Goal: Register for event/course

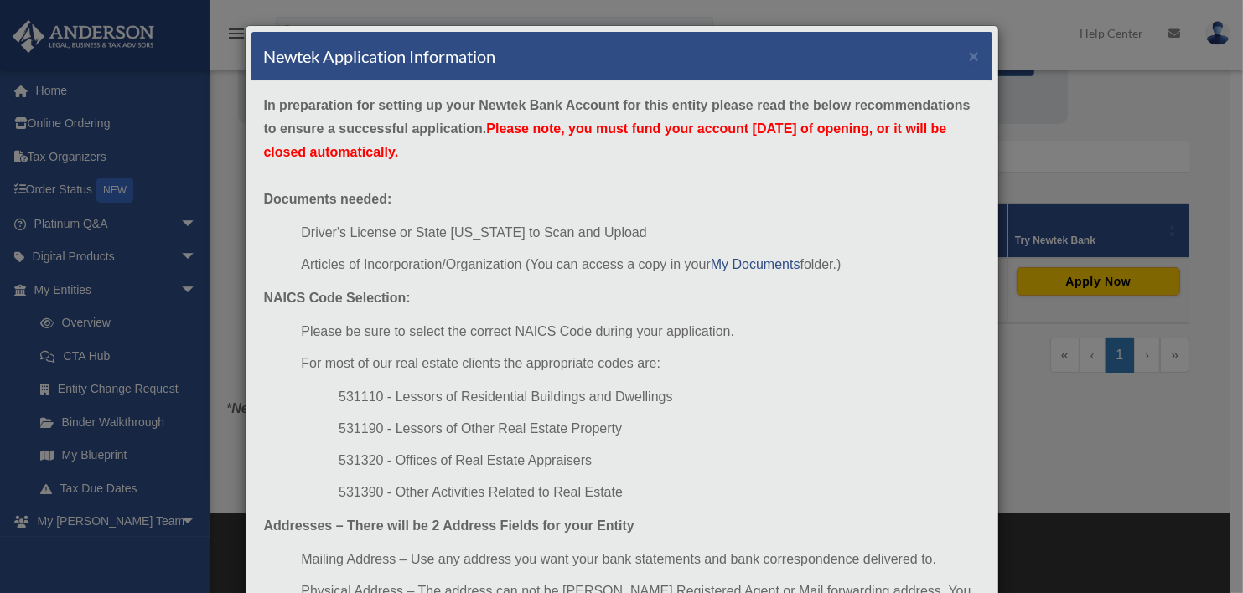
scroll to position [80, 0]
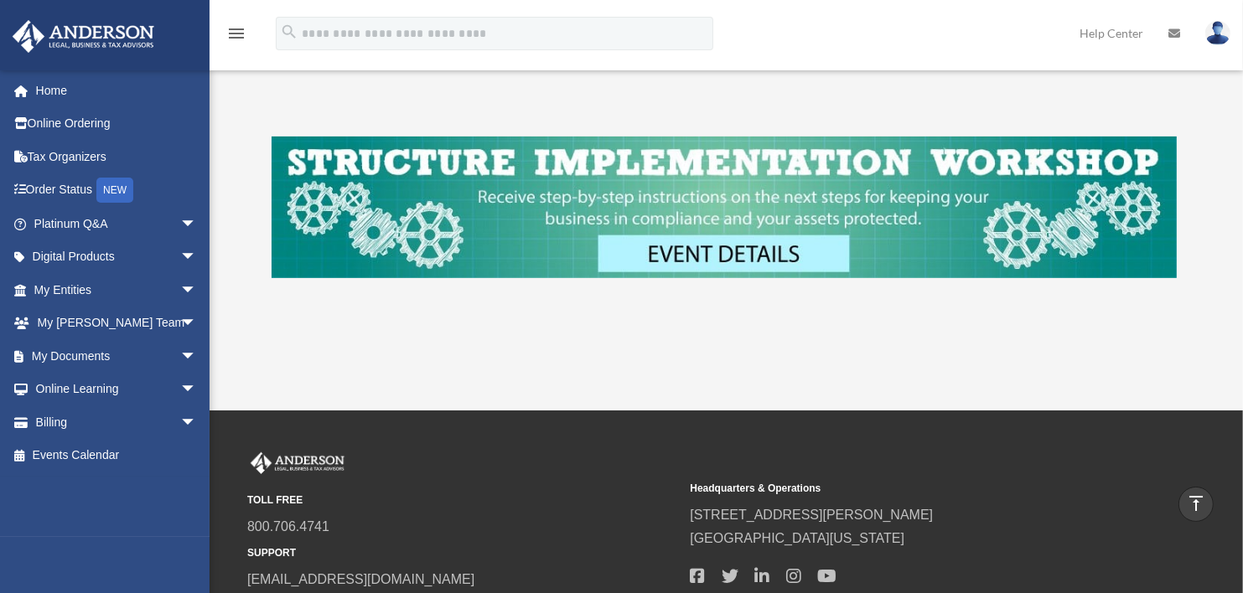
scroll to position [690, 0]
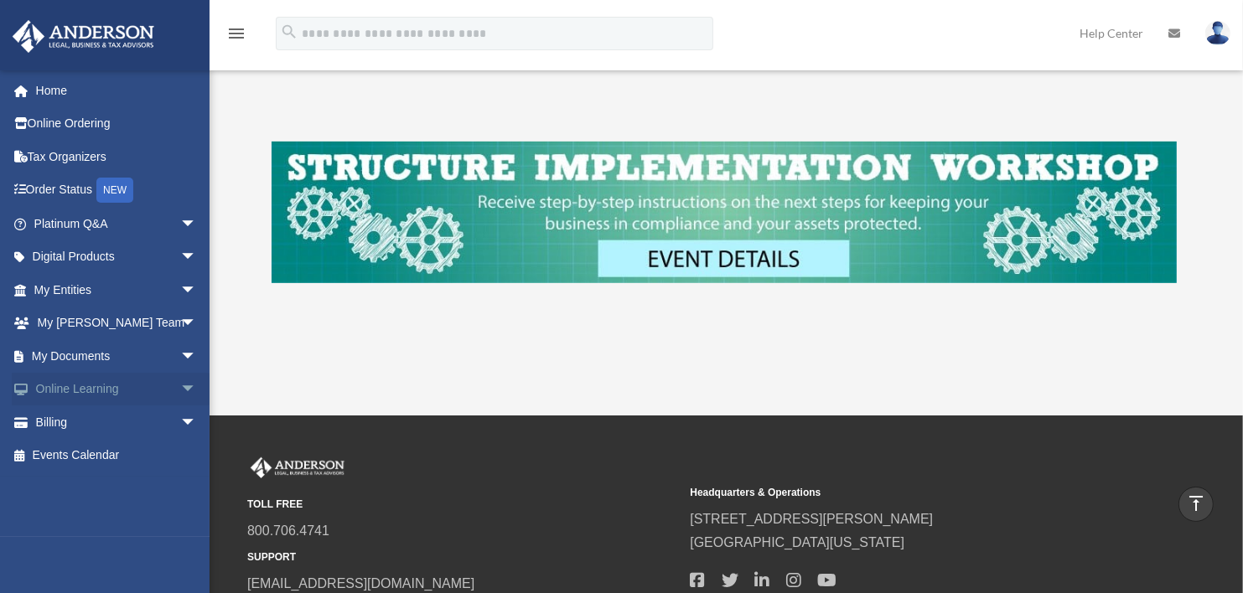
click at [89, 386] on link "Online Learning arrow_drop_down" at bounding box center [117, 390] width 210 height 34
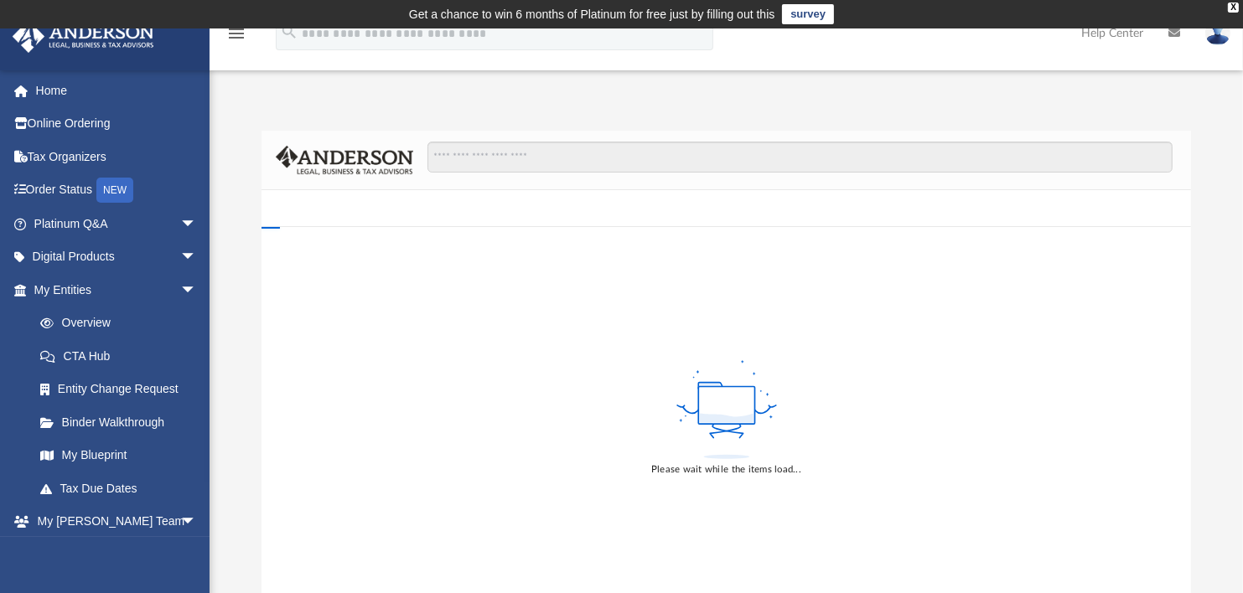
click at [354, 381] on div "Please wait while the items load..." at bounding box center [726, 417] width 930 height 380
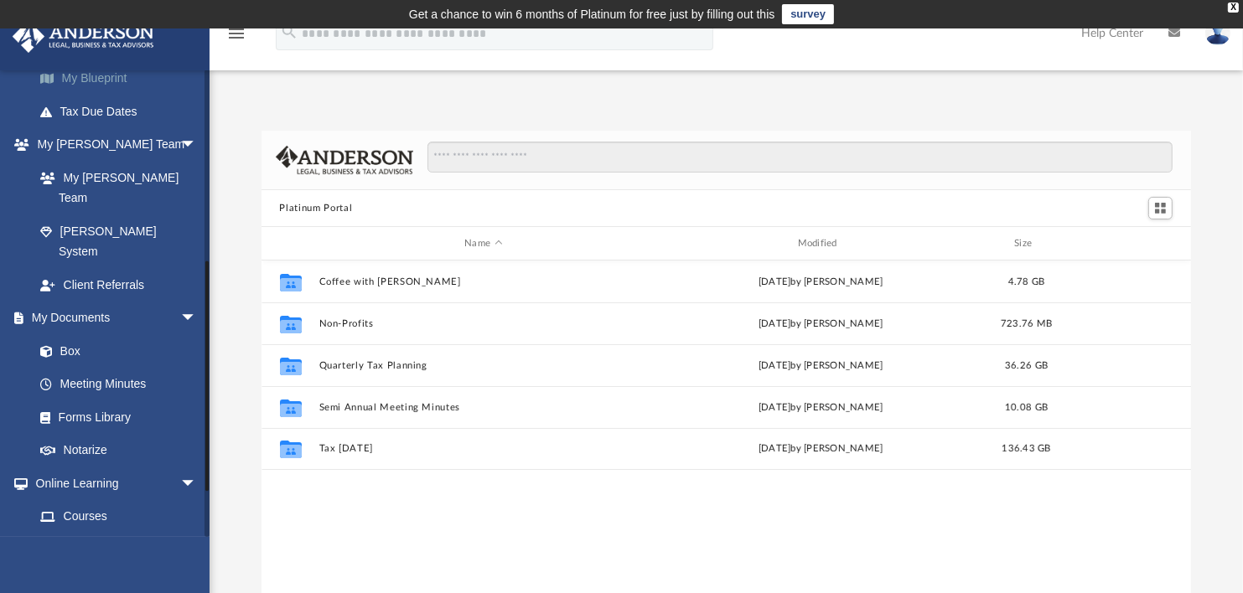
scroll to position [384, 0]
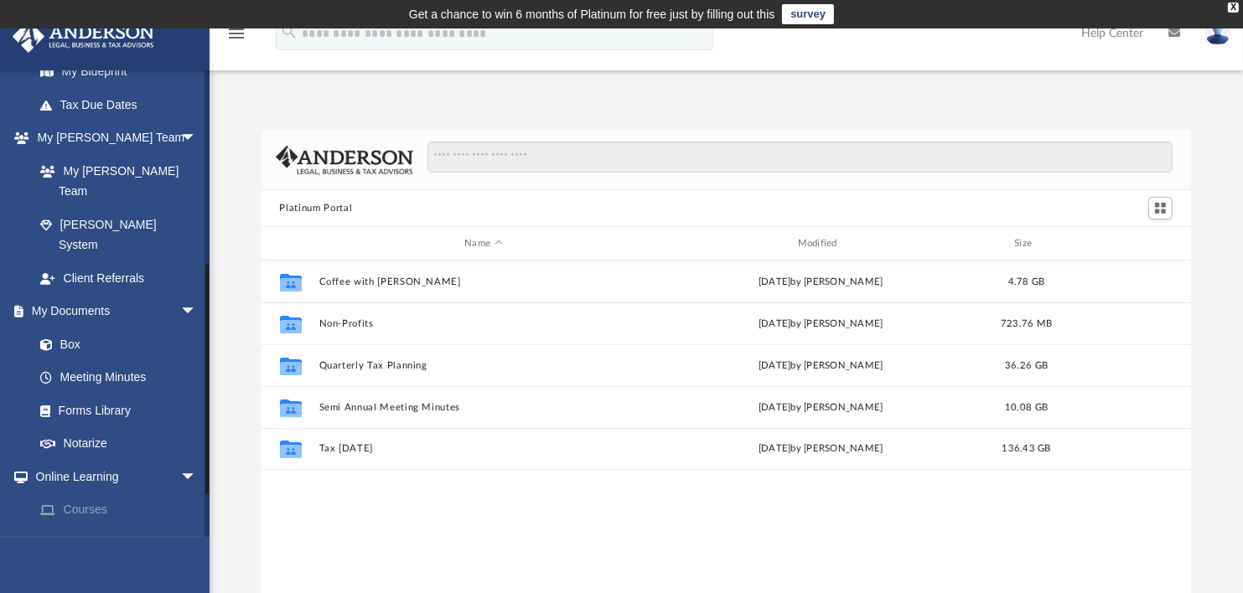
click at [84, 494] on link "Courses" at bounding box center [122, 511] width 199 height 34
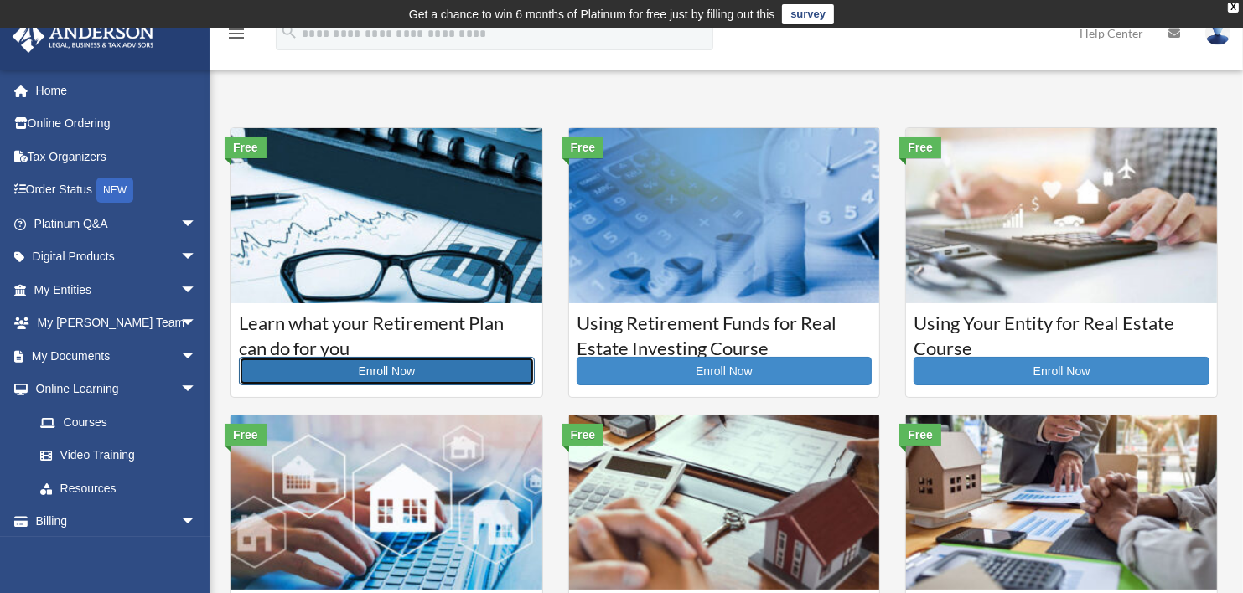
click at [370, 370] on link "Enroll Now" at bounding box center [387, 371] width 296 height 28
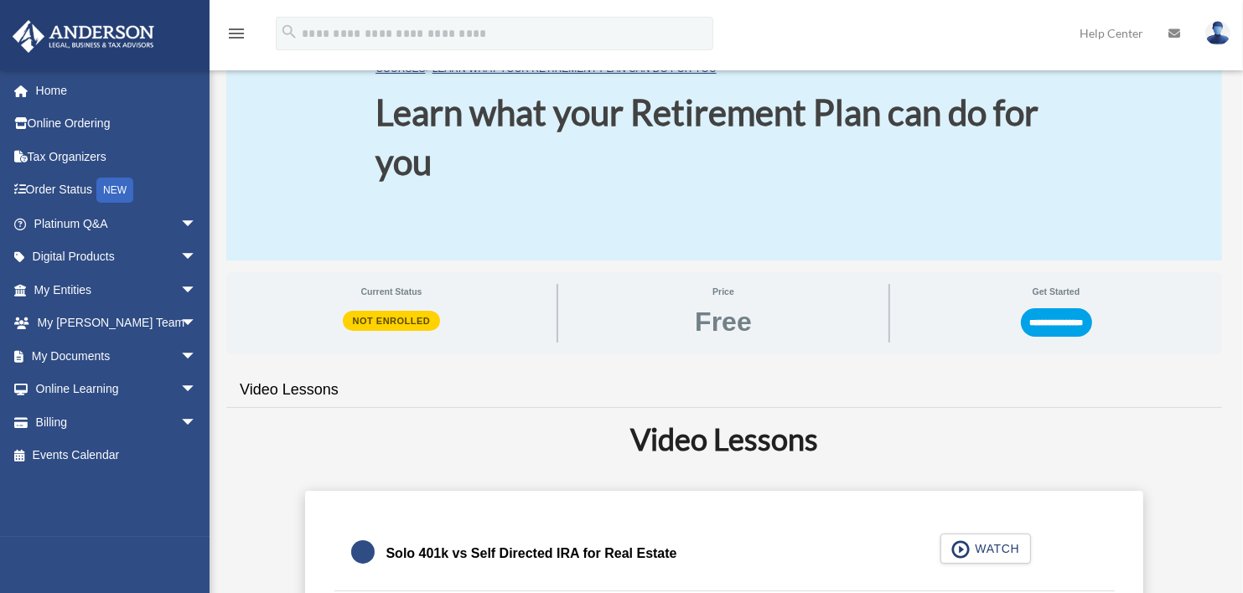
scroll to position [87, 0]
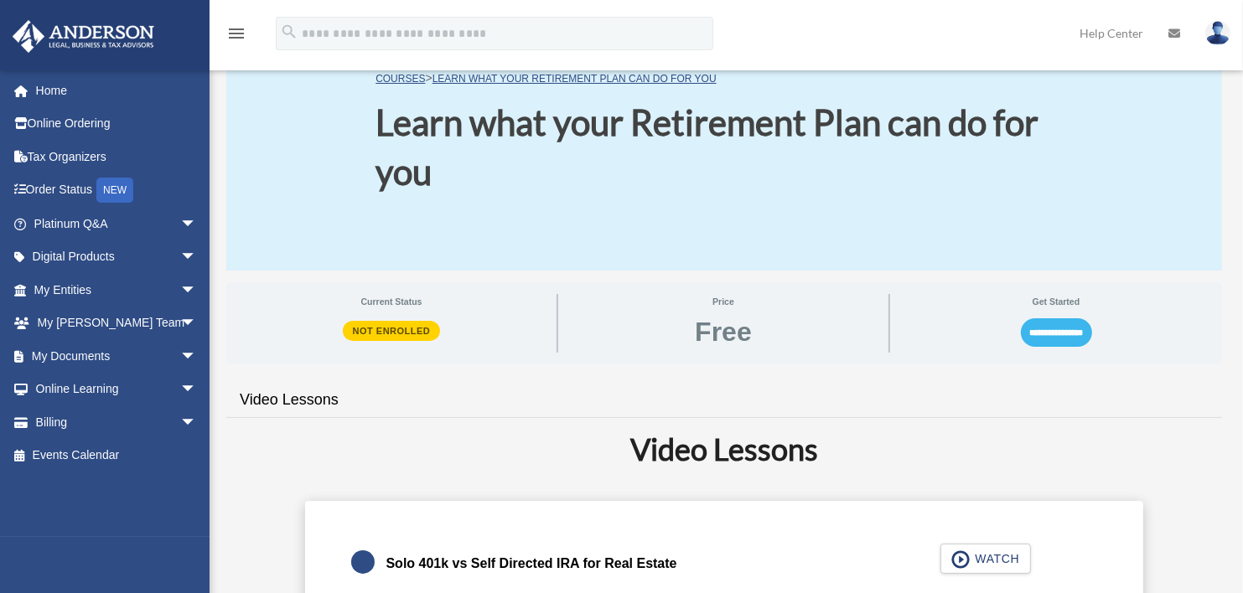
click at [1052, 327] on input "**********" at bounding box center [1056, 332] width 71 height 28
click at [1036, 333] on input "**********" at bounding box center [1056, 332] width 71 height 28
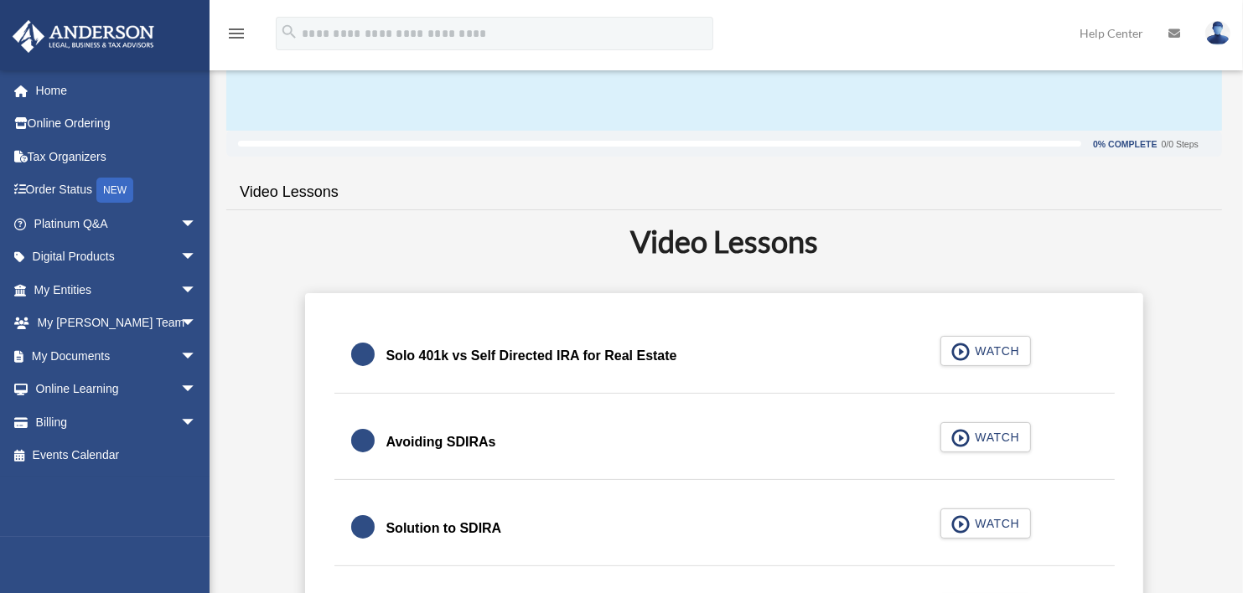
scroll to position [228, 0]
click at [1012, 343] on span "WATCH" at bounding box center [994, 350] width 49 height 17
click at [961, 348] on span "button" at bounding box center [960, 351] width 19 height 18
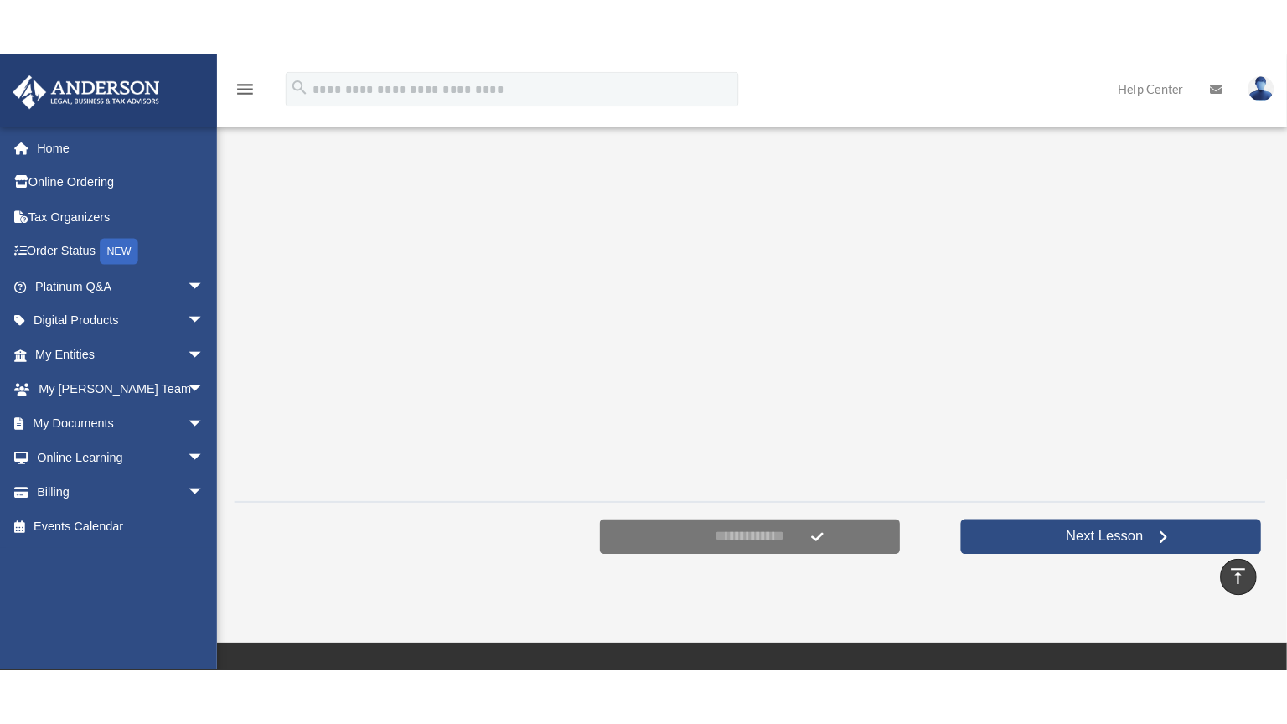
scroll to position [414, 0]
